Goal: Task Accomplishment & Management: Complete application form

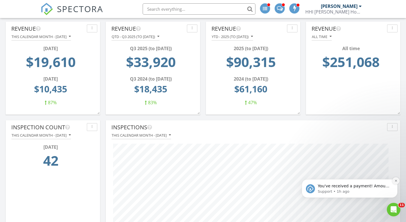
click at [397, 181] on icon "Dismiss notification" at bounding box center [395, 180] width 3 height 3
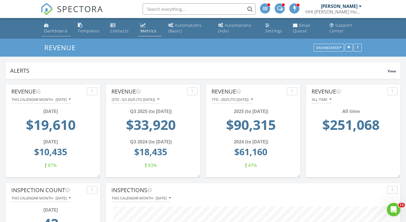
click at [57, 32] on div "Dashboard" at bounding box center [55, 30] width 23 height 5
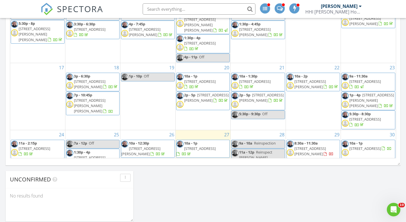
scroll to position [111, 0]
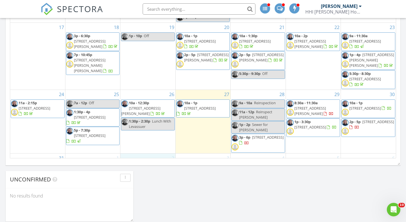
click at [141, 154] on div "2" at bounding box center [147, 163] width 55 height 18
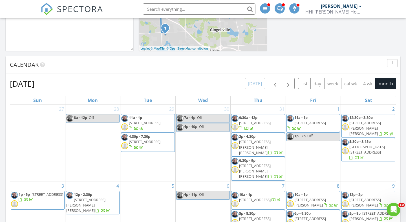
scroll to position [191, 0]
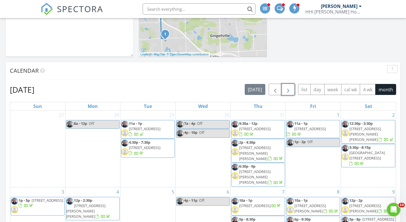
click at [285, 92] on span "button" at bounding box center [287, 89] width 7 height 7
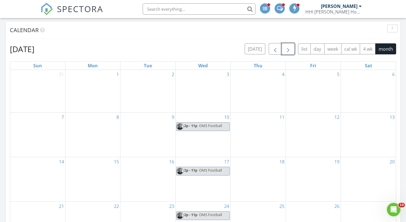
scroll to position [233, 0]
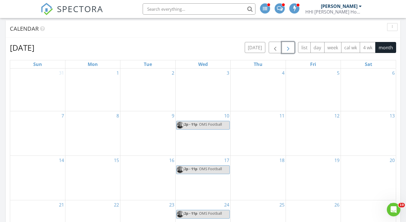
click at [144, 88] on div "2" at bounding box center [147, 89] width 55 height 43
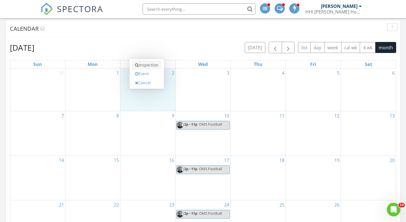
click at [148, 66] on link "Inspection" at bounding box center [146, 65] width 29 height 9
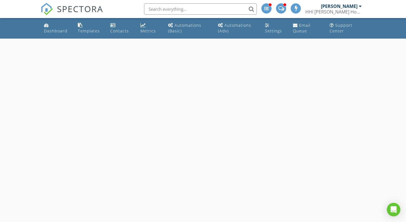
select select "8"
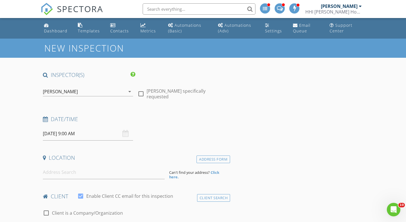
click at [55, 133] on input "09/02/2025 9:00 AM" at bounding box center [88, 134] width 90 height 14
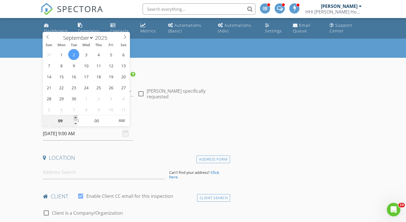
type input "10"
type input "09/02/2025 10:00 AM"
click at [75, 117] on span at bounding box center [76, 118] width 4 height 6
type input "11"
type input "09/02/2025 11:00 AM"
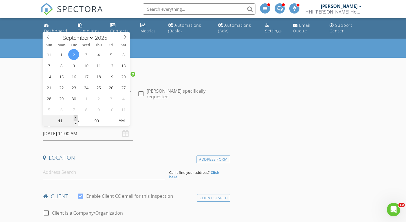
click at [75, 117] on span at bounding box center [76, 118] width 4 height 6
type input "12"
type input "09/02/2025 12:00 PM"
click at [75, 117] on span at bounding box center [76, 118] width 4 height 6
type input "01"
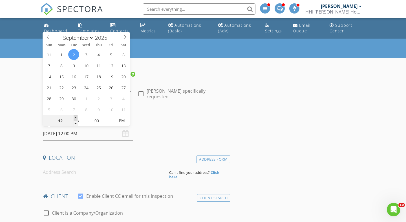
type input "09/02/2025 1:00 PM"
click at [75, 117] on span at bounding box center [76, 118] width 4 height 6
type input "02"
type input "09/02/2025 2:00 PM"
click at [75, 117] on span at bounding box center [76, 118] width 4 height 6
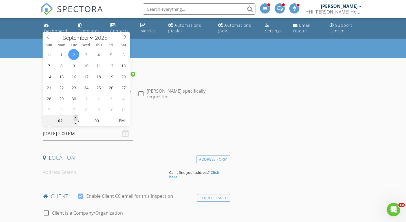
type input "03"
type input "[DATE] 3:00 PM"
click at [75, 117] on span at bounding box center [76, 118] width 4 height 6
click at [54, 173] on input at bounding box center [104, 172] width 122 height 14
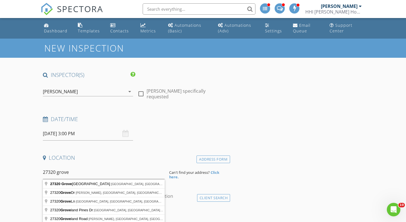
type input "27320 Groveland Street, Madison Heights, MI, USA"
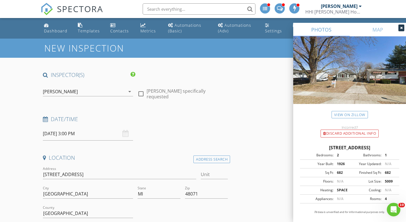
scroll to position [42, 0]
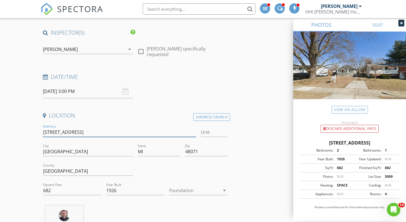
drag, startPoint x: 87, startPoint y: 132, endPoint x: 40, endPoint y: 132, distance: 46.8
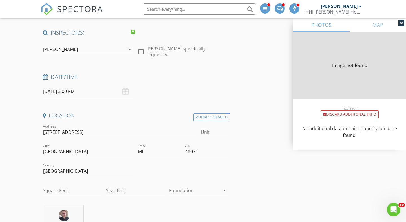
type input "682"
type input "1926"
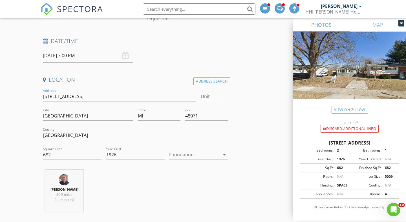
scroll to position [93, 0]
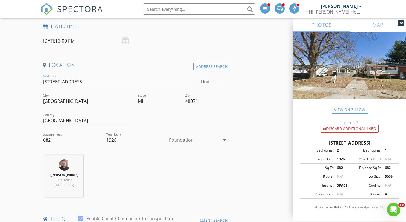
click at [183, 140] on div at bounding box center [194, 139] width 51 height 9
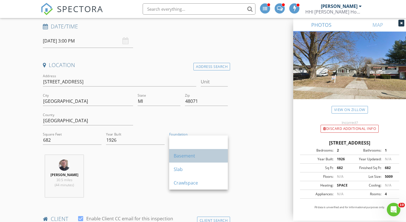
click at [179, 155] on div "Basement" at bounding box center [199, 155] width 50 height 7
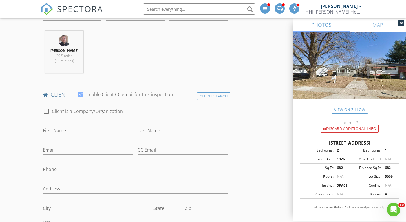
scroll to position [220, 0]
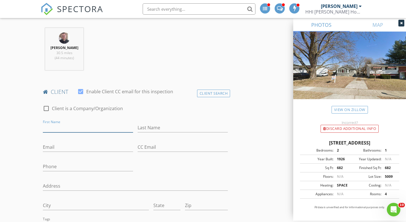
click at [92, 129] on input "First Name" at bounding box center [88, 127] width 90 height 9
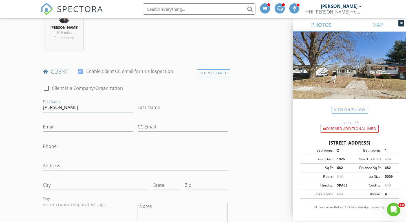
scroll to position [241, 0]
type input "[PERSON_NAME]"
click at [170, 106] on input "Last Name" at bounding box center [182, 106] width 90 height 9
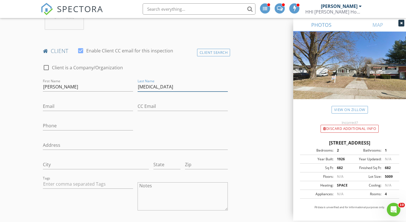
scroll to position [261, 0]
type input "[MEDICAL_DATA]"
click at [72, 108] on input "Email" at bounding box center [88, 105] width 90 height 9
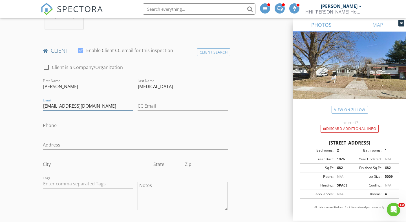
type input "ryannaxonn@gmail.com"
click at [72, 124] on input "Phone" at bounding box center [88, 125] width 90 height 9
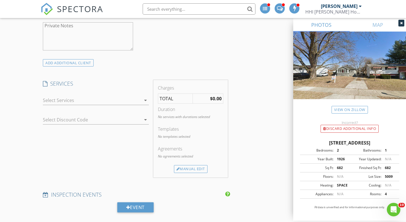
scroll to position [465, 0]
type input "248-978-7709"
click at [86, 96] on div at bounding box center [92, 99] width 98 height 9
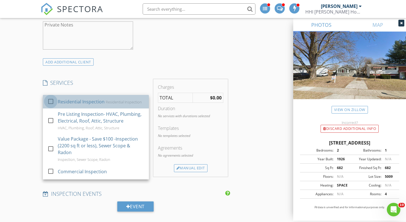
click at [52, 102] on div at bounding box center [51, 102] width 10 height 10
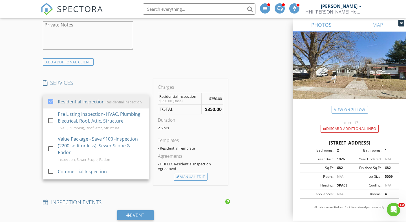
click at [25, 105] on div "New Inspection INSPECTOR(S) check_box Erik Hodge PRIMARY check_box_outline_blan…" at bounding box center [203, 181] width 406 height 1217
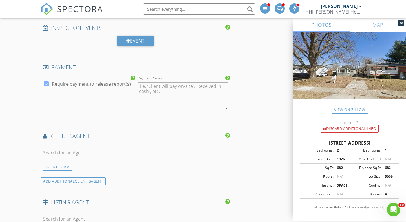
scroll to position [693, 0]
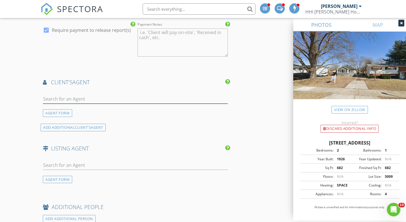
click at [90, 96] on input "text" at bounding box center [135, 98] width 185 height 9
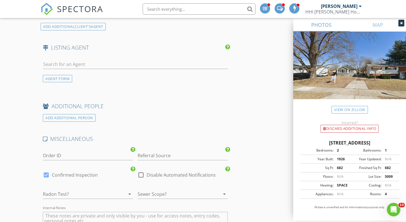
scroll to position [820, 0]
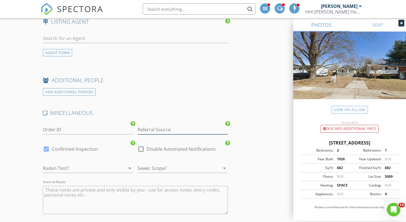
click at [167, 129] on input "Referral Source" at bounding box center [182, 129] width 90 height 9
type input "p"
click at [168, 140] on div "Peter Toering" at bounding box center [183, 140] width 90 height 11
type input "Peter Toering"
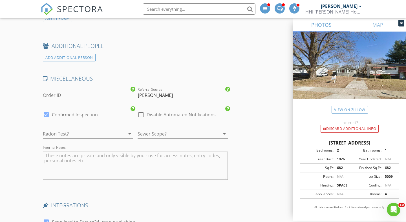
click at [110, 131] on div at bounding box center [80, 133] width 74 height 9
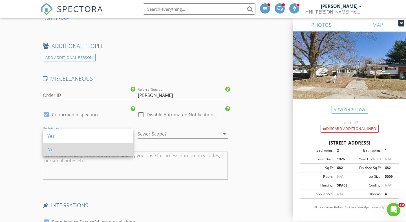
click at [92, 147] on div "No" at bounding box center [87, 149] width 81 height 7
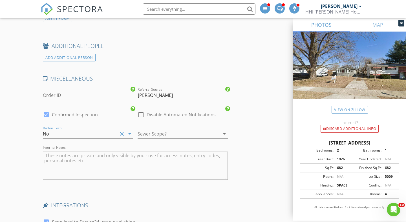
click at [159, 132] on div at bounding box center [174, 133] width 74 height 9
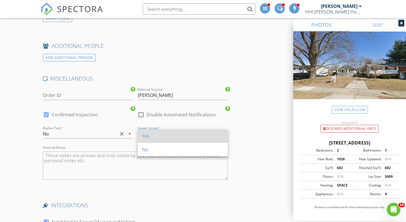
click at [155, 135] on div "Yes" at bounding box center [182, 136] width 81 height 7
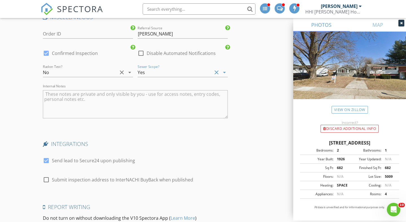
scroll to position [957, 0]
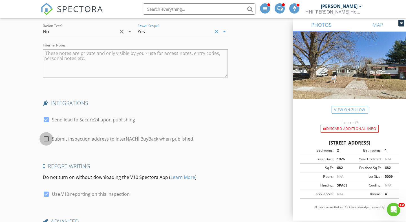
click at [49, 139] on div at bounding box center [46, 139] width 10 height 10
checkbox input "true"
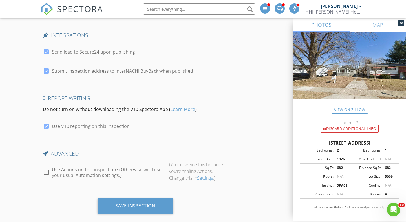
scroll to position [1034, 0]
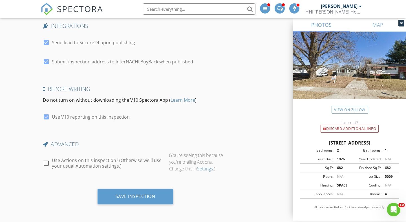
click at [47, 162] on div at bounding box center [46, 163] width 10 height 10
checkbox input "true"
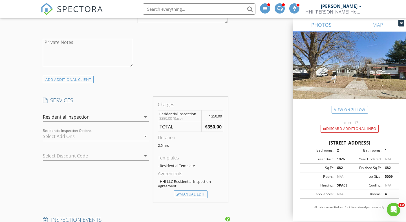
scroll to position [431, 0]
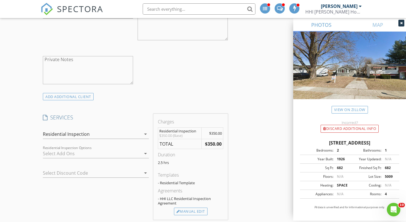
click at [67, 155] on div at bounding box center [92, 153] width 98 height 9
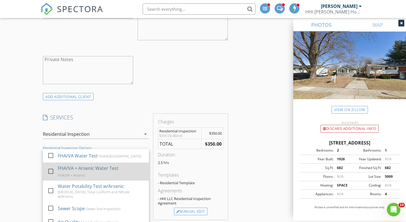
scroll to position [43, 0]
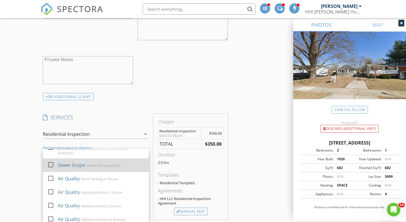
click at [53, 163] on div at bounding box center [51, 165] width 10 height 10
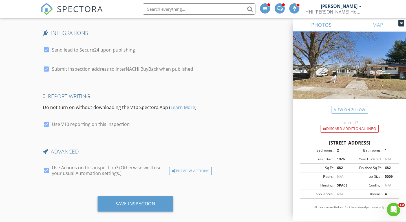
scroll to position [1055, 0]
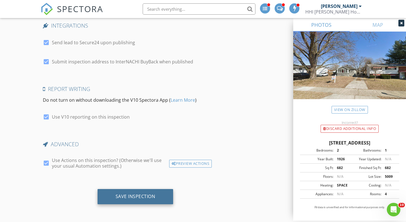
click at [125, 197] on div "Save Inspection" at bounding box center [135, 197] width 40 height 6
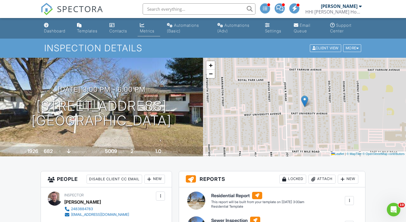
click at [145, 25] on link "Metrics" at bounding box center [148, 28] width 23 height 16
